Goal: Information Seeking & Learning: Understand process/instructions

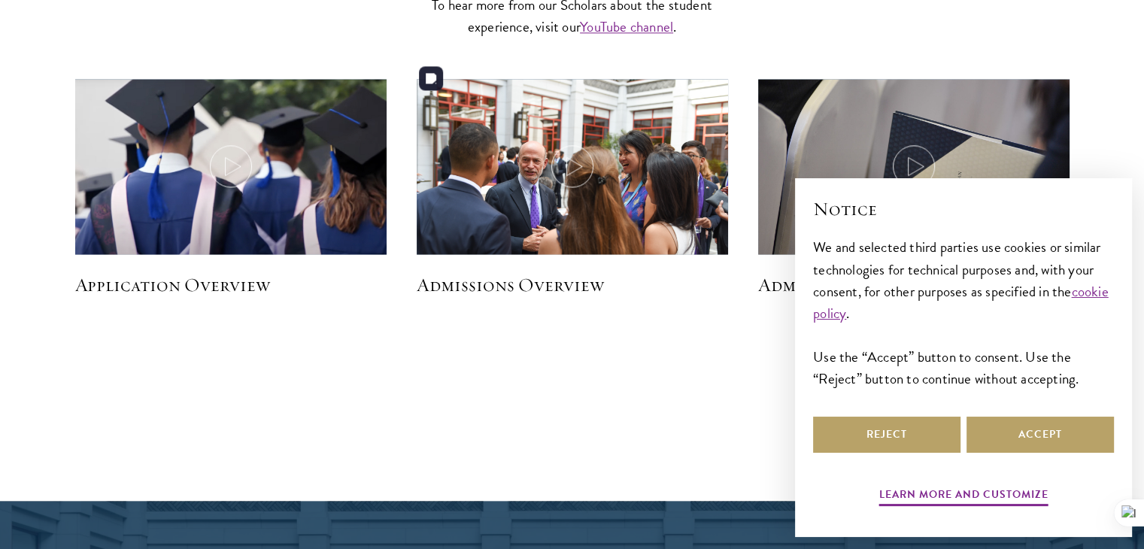
scroll to position [2228, 0]
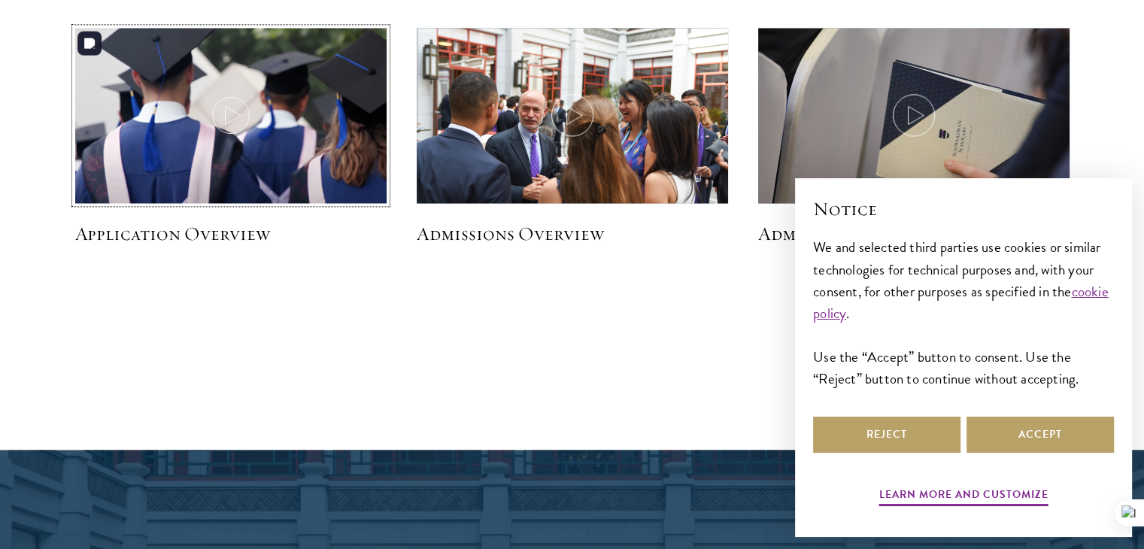
click at [274, 124] on img at bounding box center [230, 117] width 331 height 190
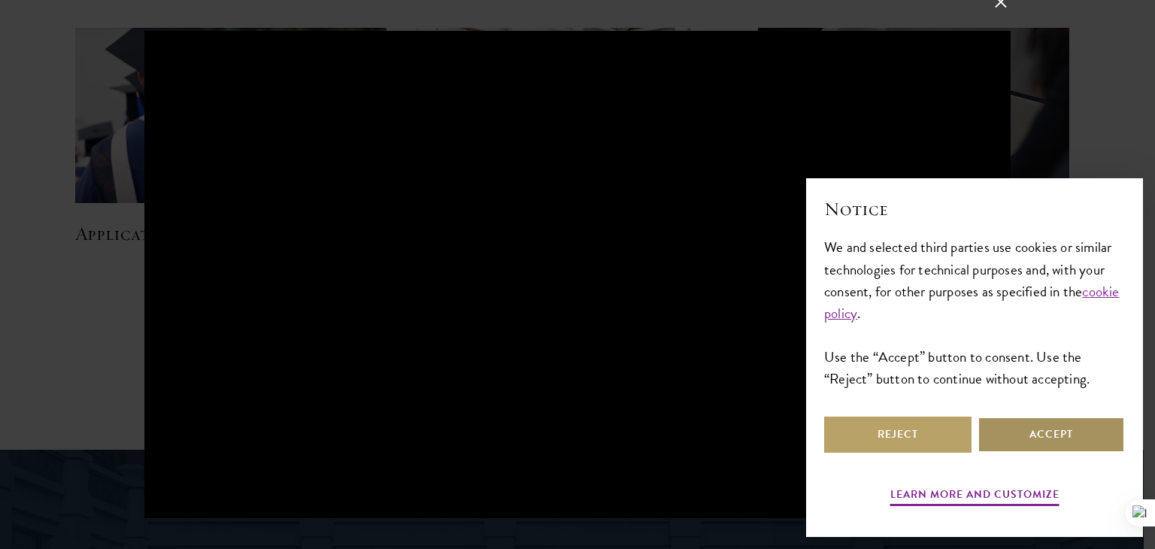
click at [1050, 431] on button "Accept" at bounding box center [1050, 435] width 147 height 36
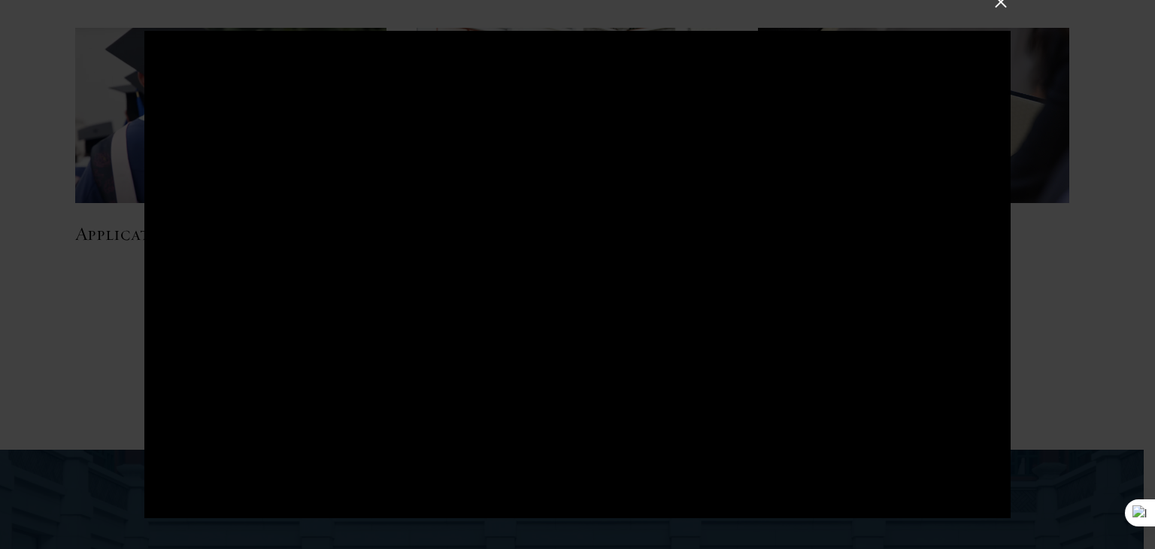
click at [1038, 316] on div at bounding box center [577, 274] width 1155 height 549
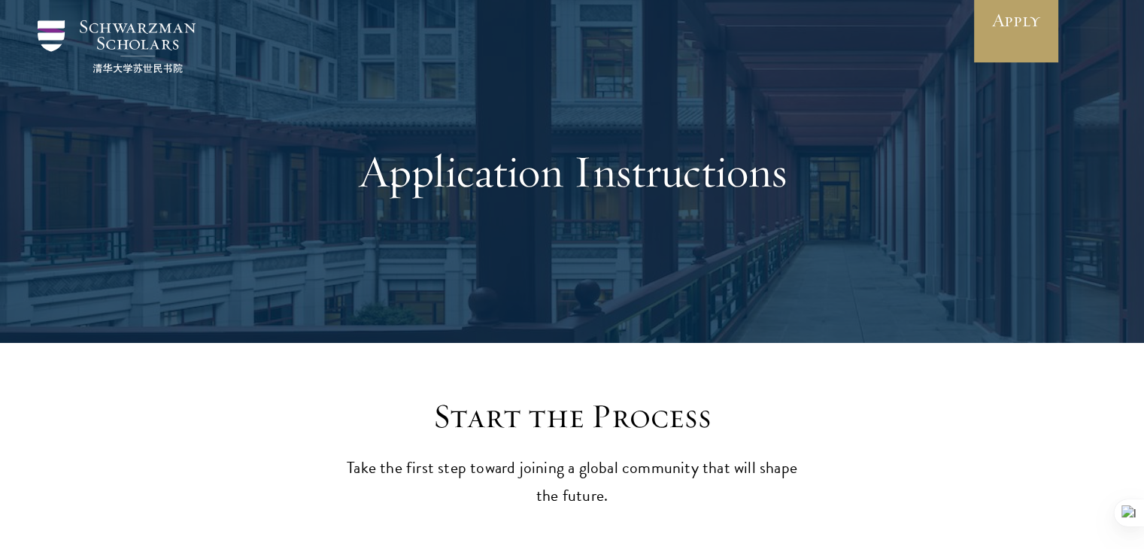
scroll to position [0, 0]
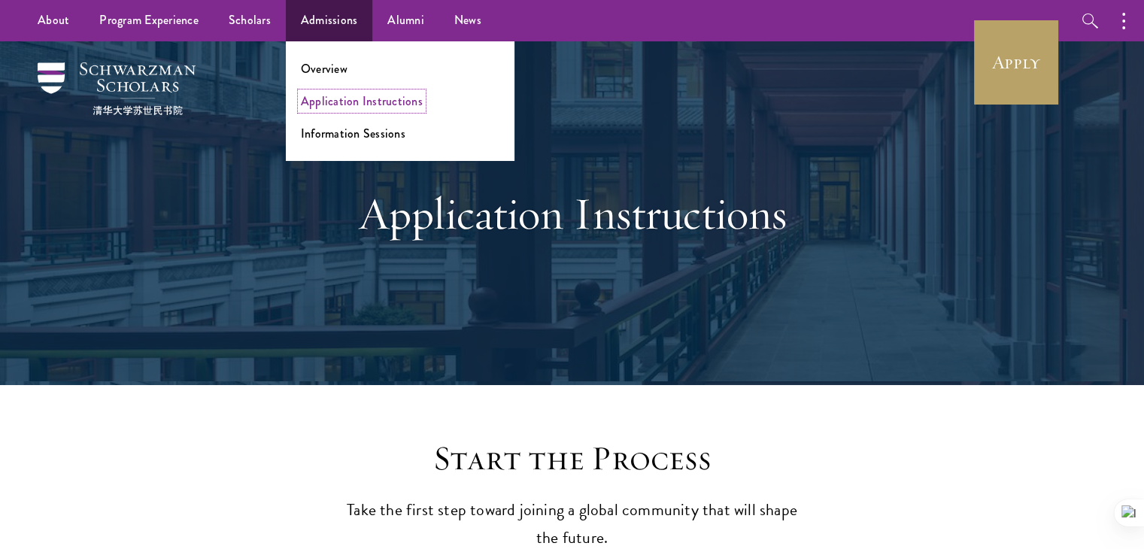
click at [338, 92] on link "Application Instructions" at bounding box center [362, 100] width 122 height 17
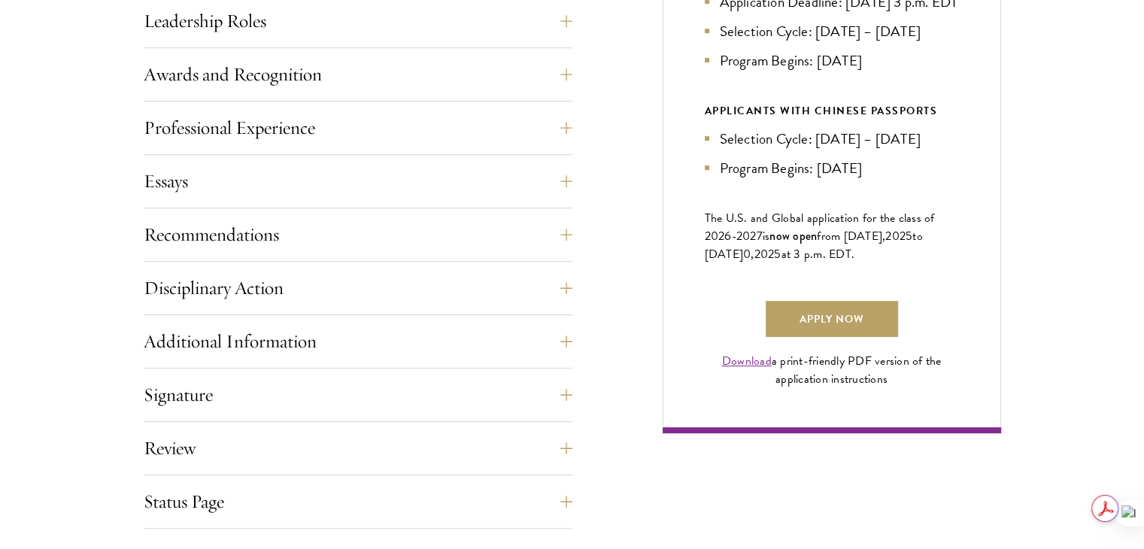
scroll to position [922, 0]
